Goal: Transaction & Acquisition: Purchase product/service

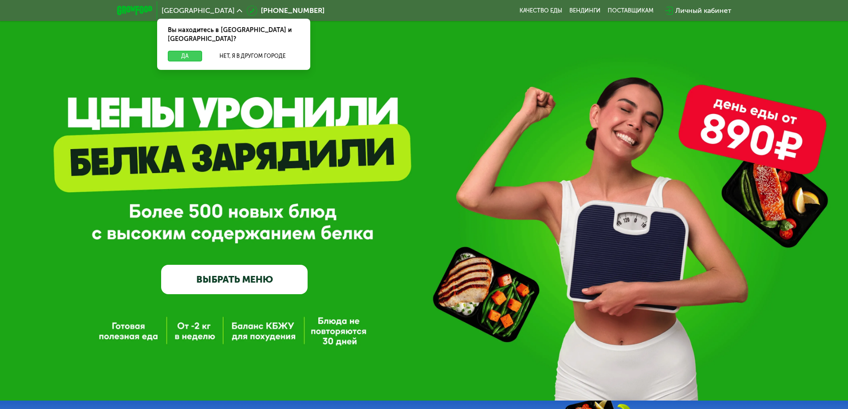
click at [179, 51] on button "Да" at bounding box center [185, 56] width 34 height 11
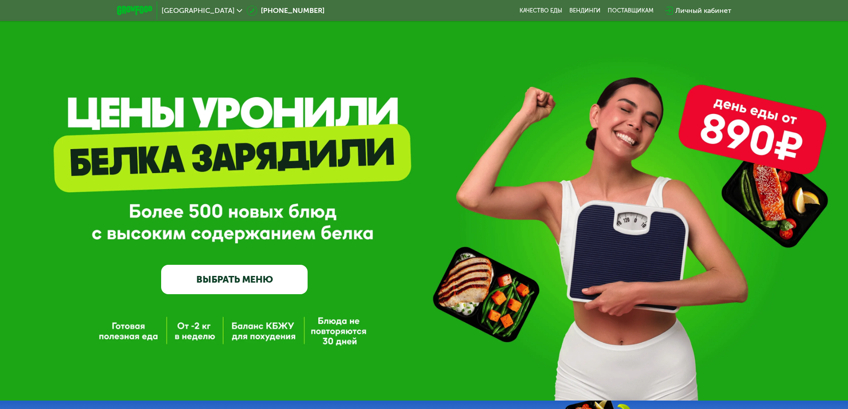
click at [265, 278] on link "ВЫБРАТЬ МЕНЮ" at bounding box center [234, 279] width 146 height 29
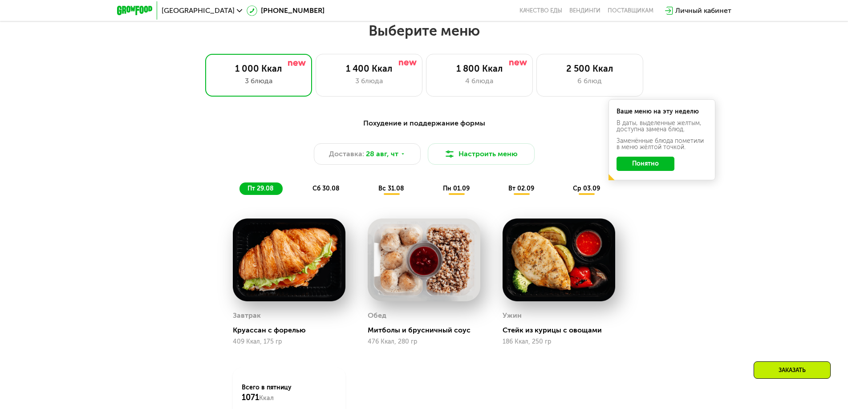
scroll to position [481, 0]
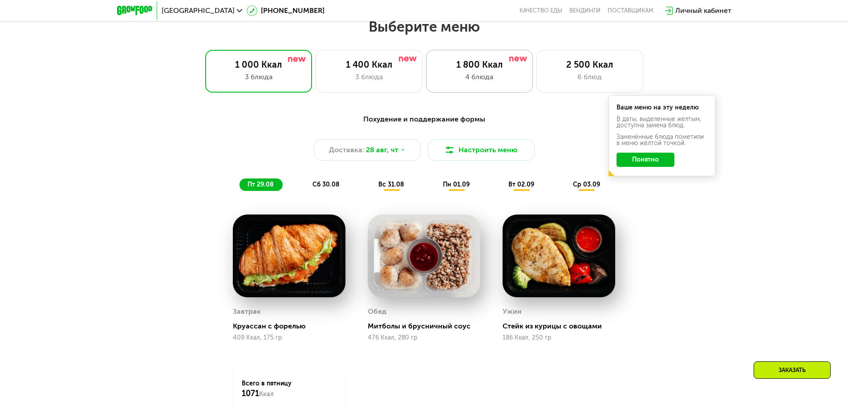
click at [455, 81] on div "4 блюда" at bounding box center [479, 77] width 88 height 11
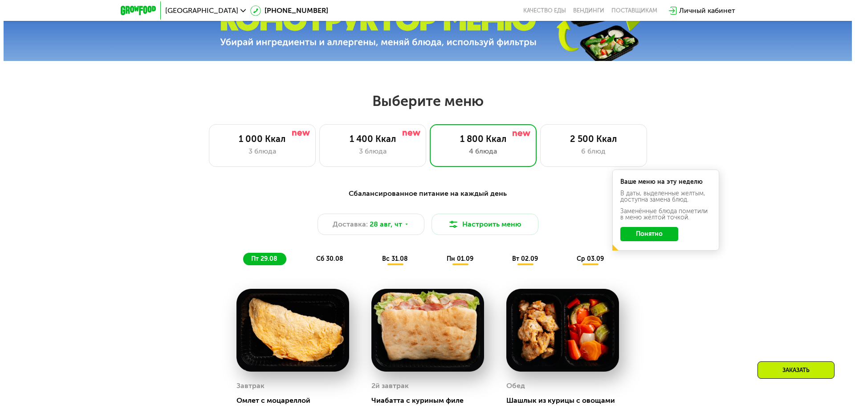
scroll to position [406, 0]
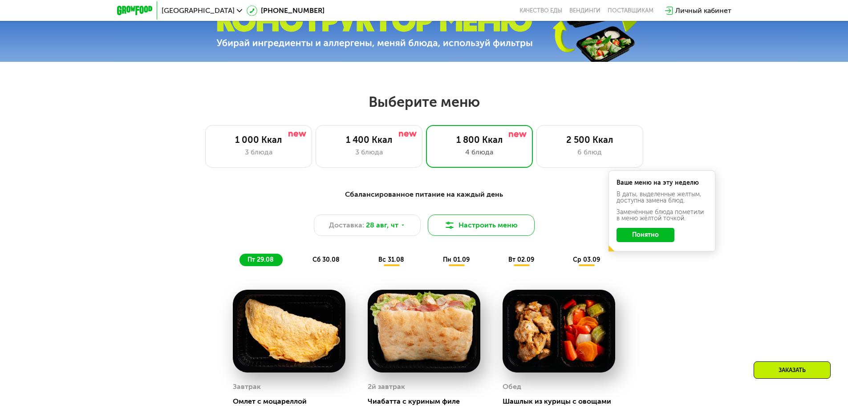
click at [495, 229] on button "Настроить меню" at bounding box center [481, 225] width 107 height 21
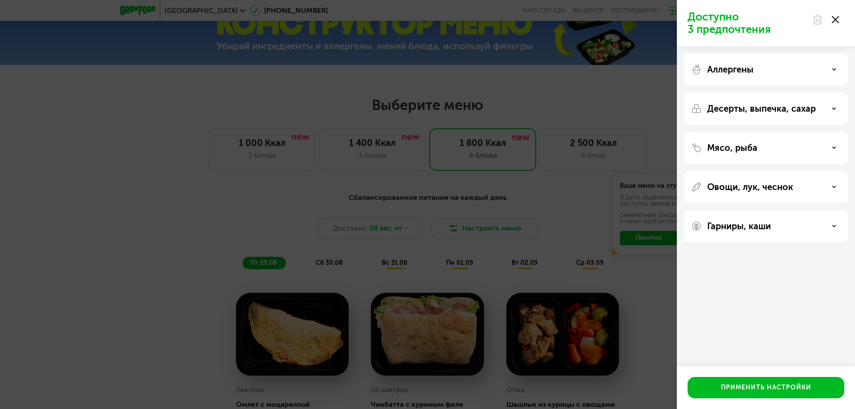
click at [779, 73] on div "Аллергены" at bounding box center [766, 69] width 150 height 11
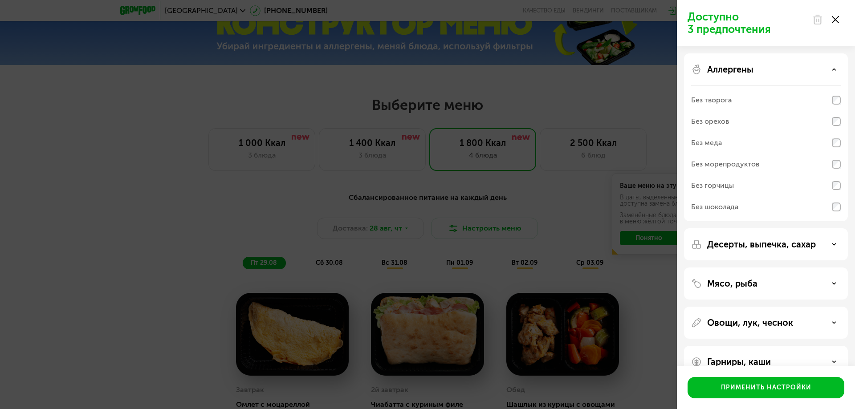
click at [738, 132] on div "Без орехов" at bounding box center [766, 142] width 150 height 21
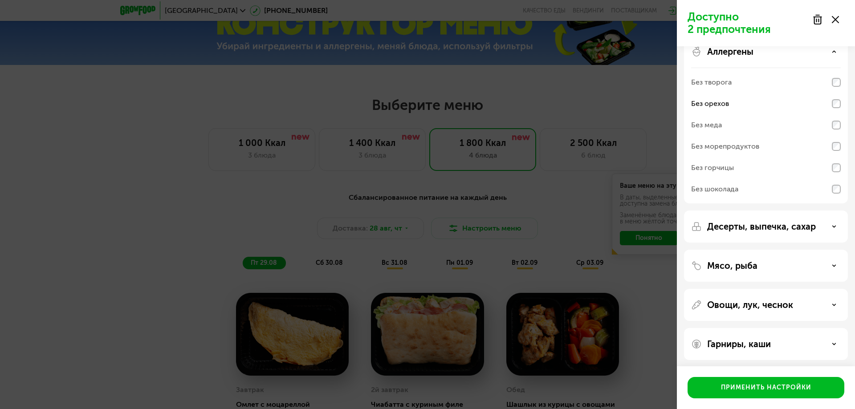
scroll to position [20, 0]
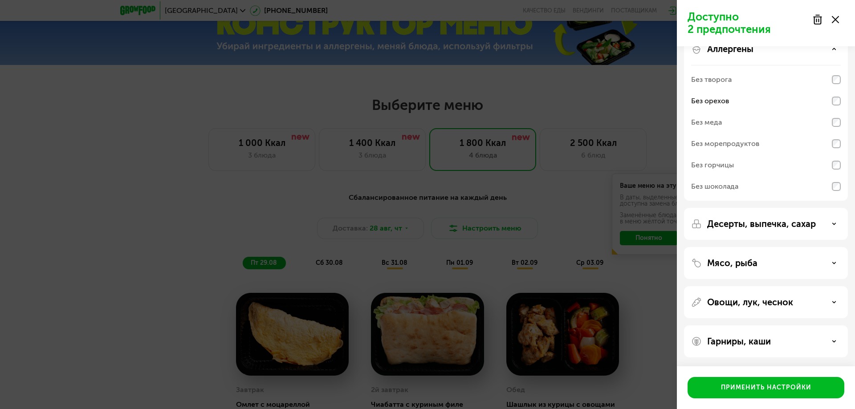
click at [778, 224] on p "Десерты, выпечка, сахар" at bounding box center [761, 224] width 109 height 11
click at [760, 256] on div "Без десертов" at bounding box center [766, 254] width 150 height 21
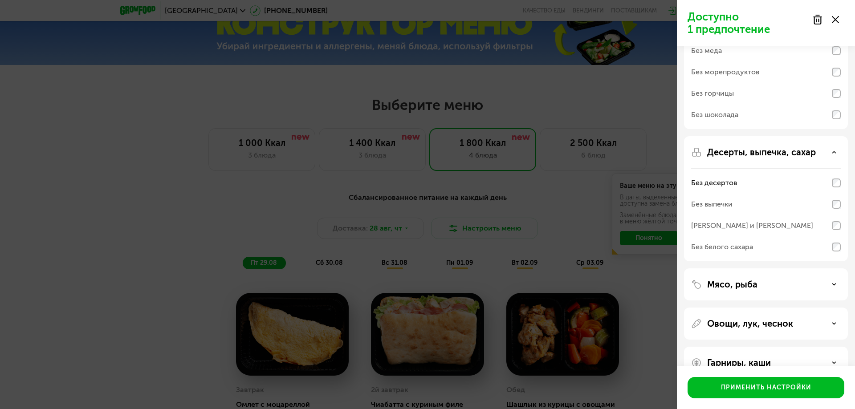
scroll to position [114, 0]
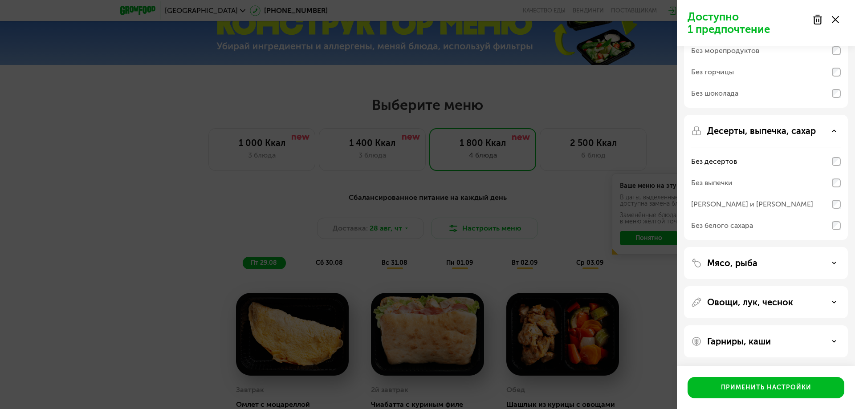
click at [752, 186] on div "Без выпечки" at bounding box center [766, 182] width 150 height 21
click at [747, 229] on div "Без белого сахара" at bounding box center [722, 225] width 62 height 11
click at [770, 83] on div "Без белого сахара" at bounding box center [766, 71] width 150 height 21
click at [824, 83] on div "Без белого сахара" at bounding box center [766, 71] width 150 height 21
click at [746, 286] on div "Мясо, рыба" at bounding box center [766, 302] width 164 height 32
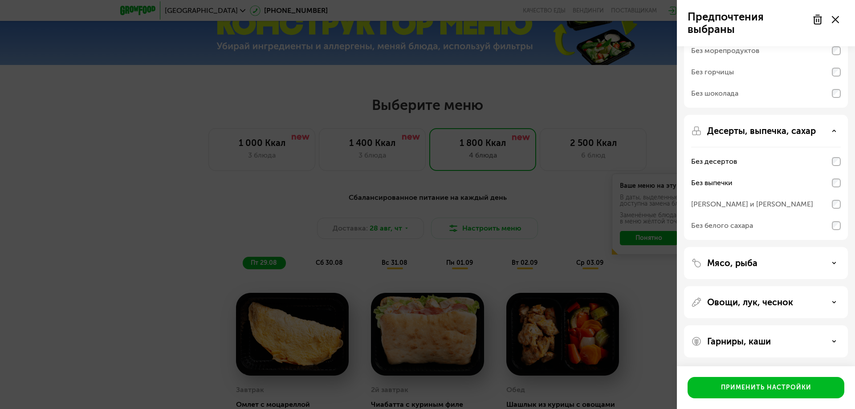
click at [754, 263] on p "Мясо, рыба" at bounding box center [732, 263] width 50 height 11
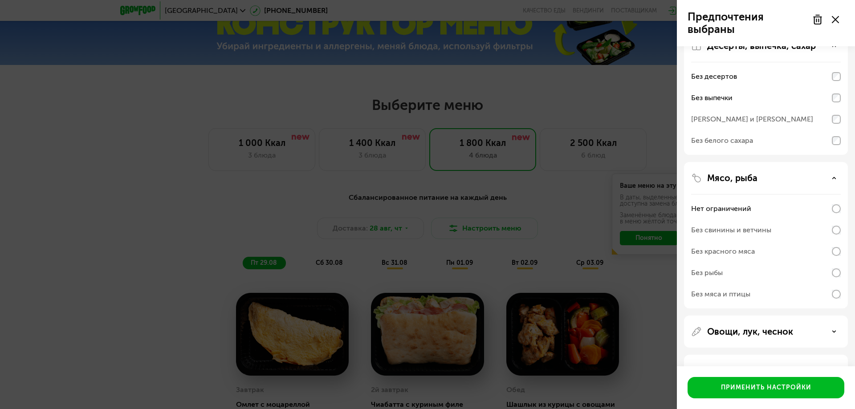
scroll to position [228, 0]
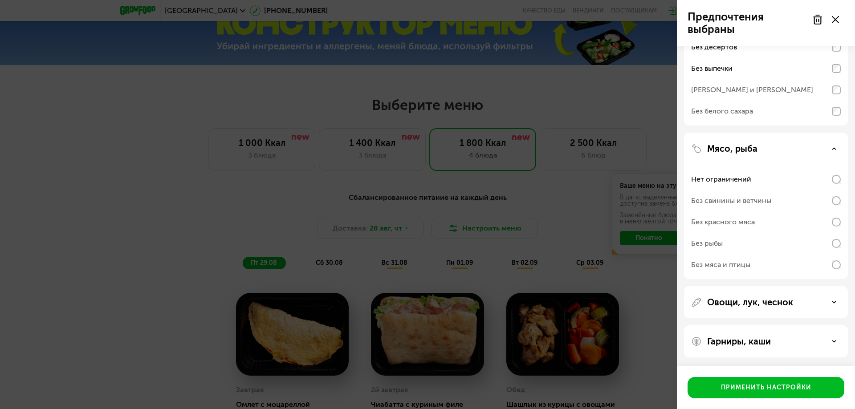
click at [758, 302] on p "Овощи, лук, чеснок" at bounding box center [750, 302] width 86 height 11
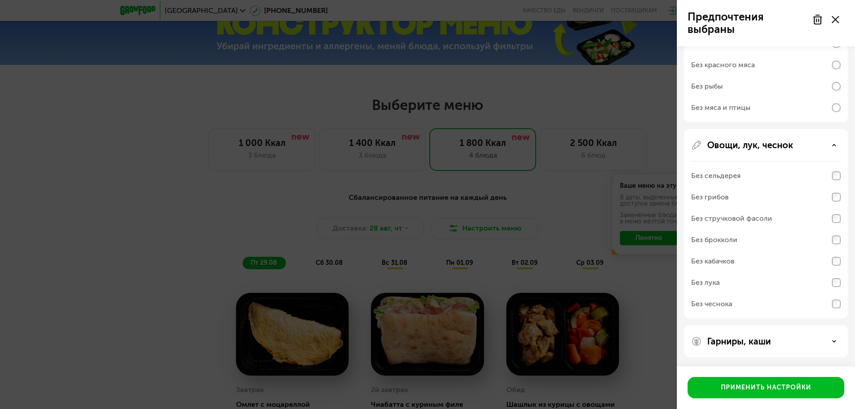
drag, startPoint x: 744, startPoint y: 345, endPoint x: 773, endPoint y: 335, distance: 31.0
click at [773, 335] on div "Гарниры, каши" at bounding box center [766, 341] width 164 height 32
click at [772, 345] on div "Гарниры, каши" at bounding box center [766, 341] width 150 height 11
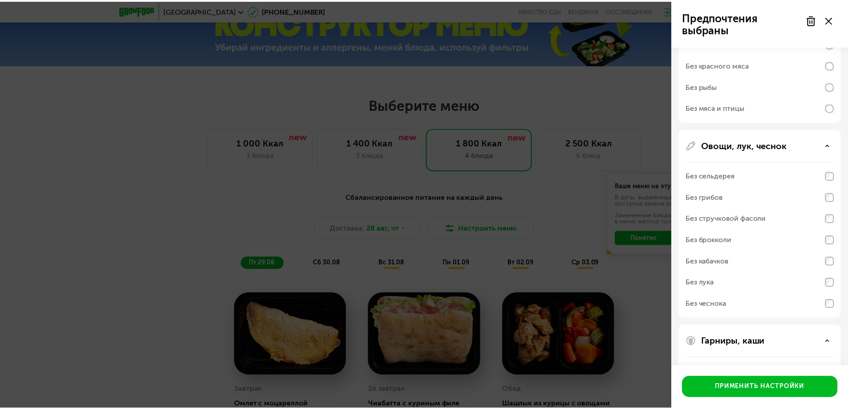
scroll to position [499, 0]
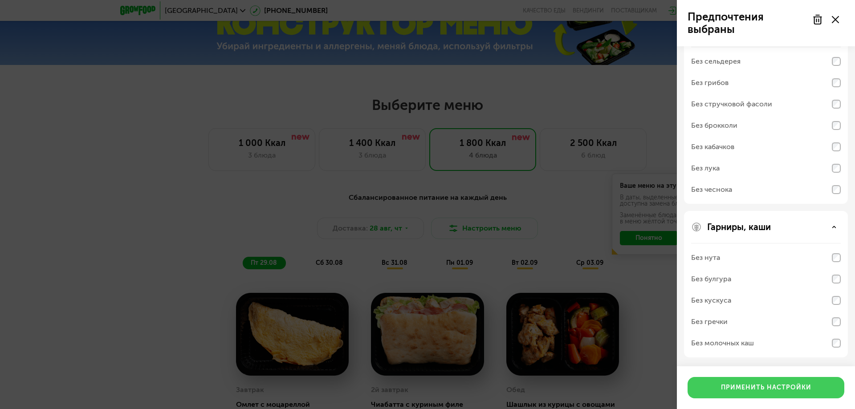
click at [744, 384] on div "Применить настройки" at bounding box center [766, 387] width 90 height 9
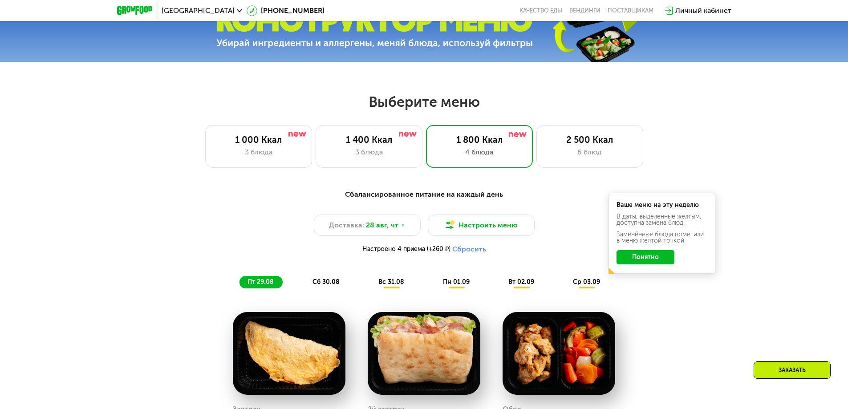
click at [631, 262] on button "Понятно" at bounding box center [646, 257] width 58 height 14
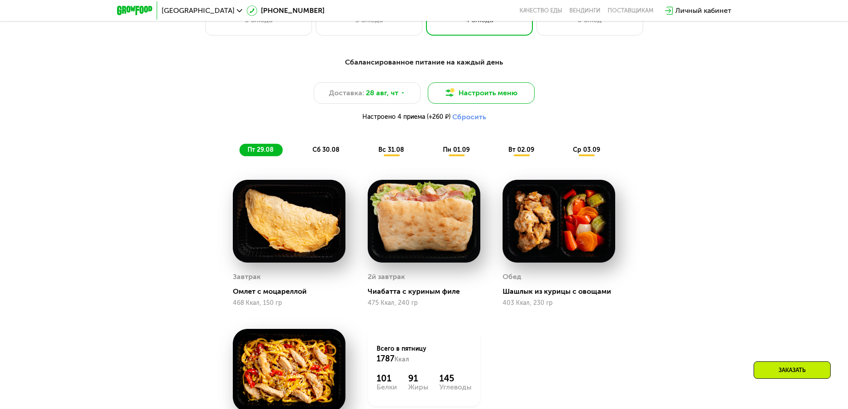
scroll to position [539, 0]
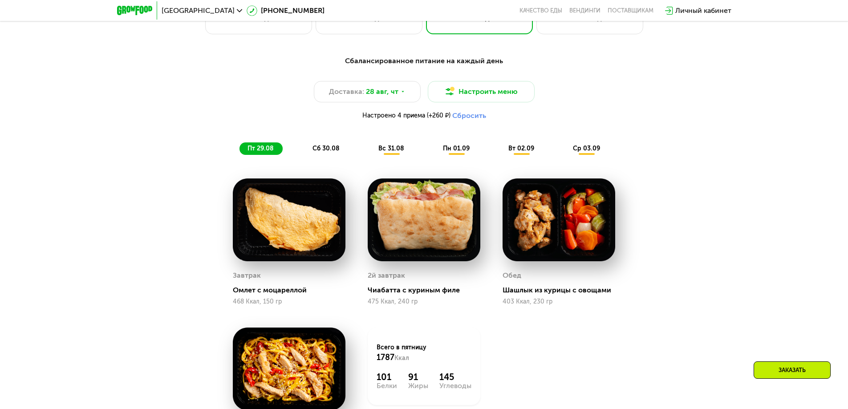
click at [325, 151] on span "сб 30.08" at bounding box center [326, 149] width 27 height 8
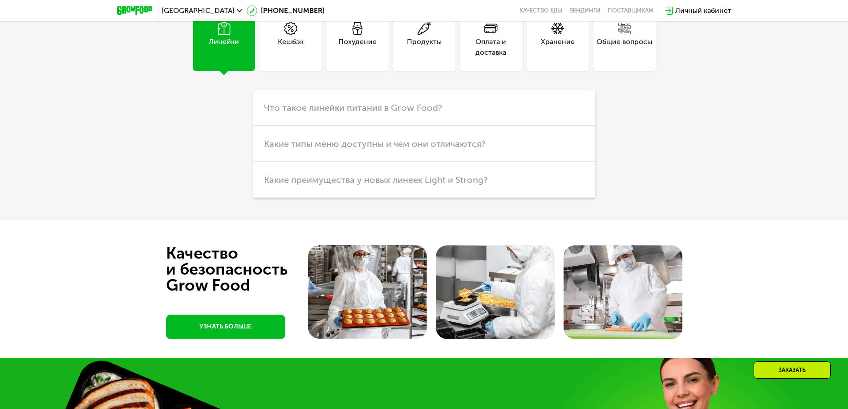
scroll to position [2672, 0]
